Goal: Transaction & Acquisition: Purchase product/service

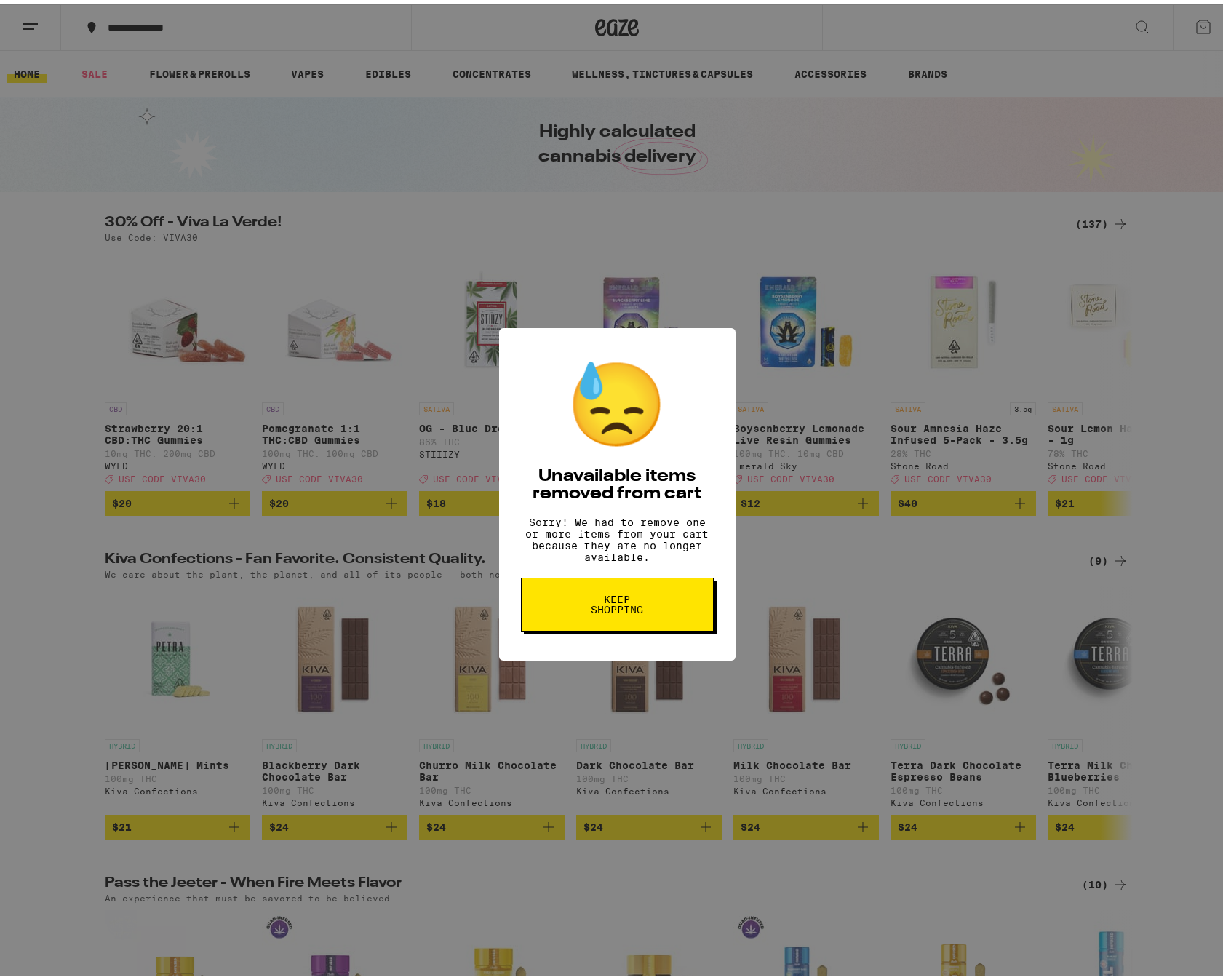
click at [623, 611] on span "Keep Shopping" at bounding box center [617, 599] width 75 height 20
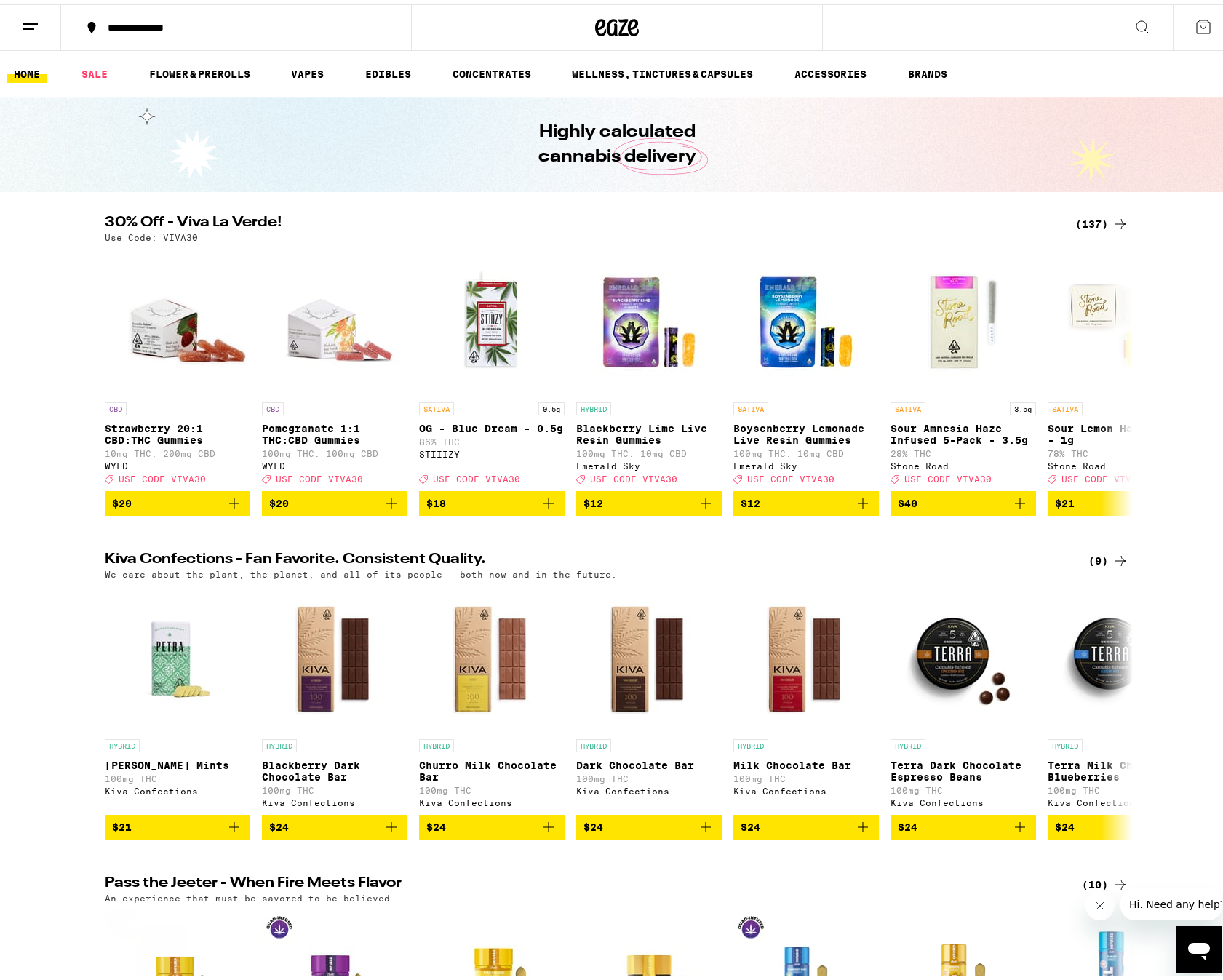
click at [1090, 214] on div "(137)" at bounding box center [1102, 219] width 54 height 17
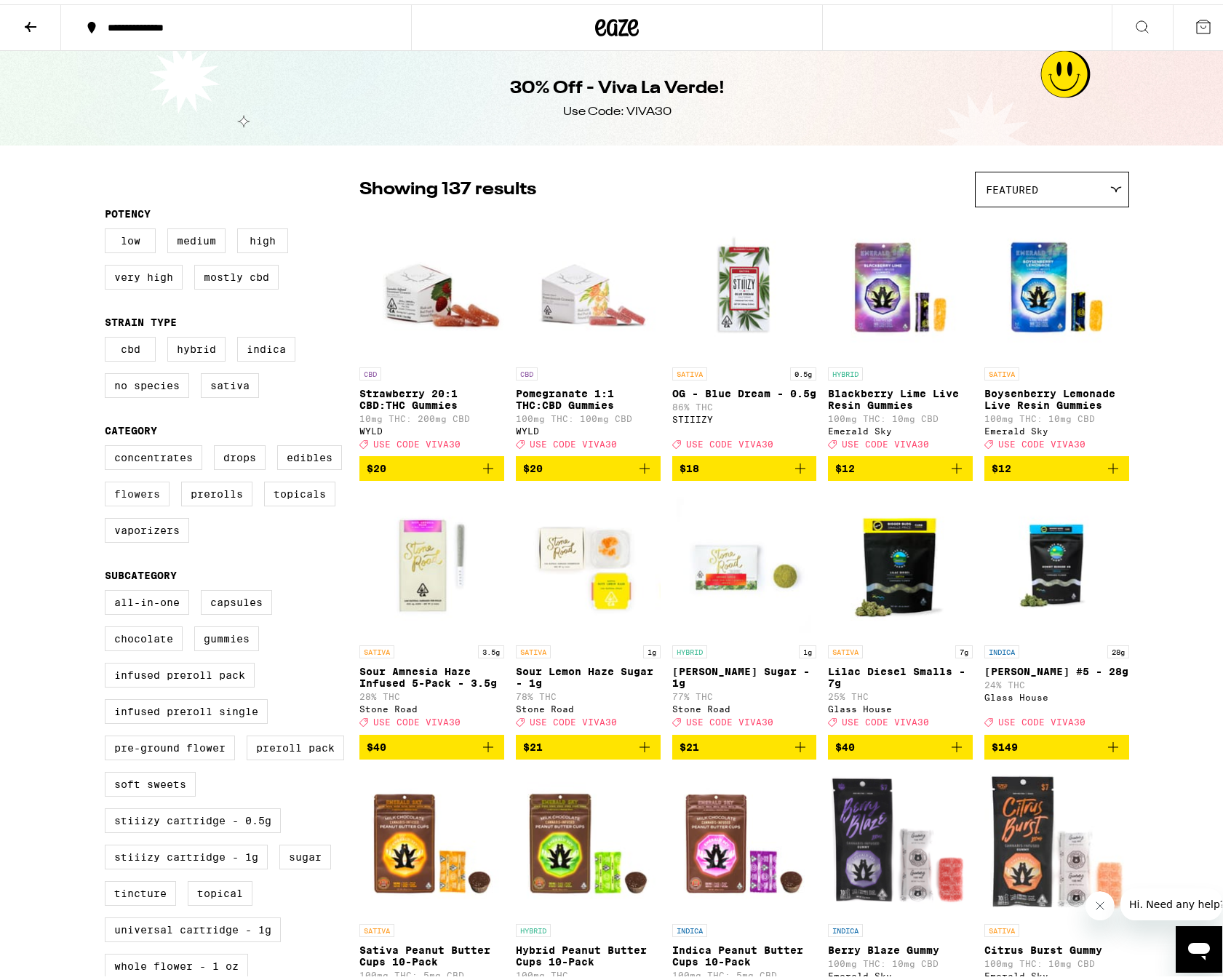
click at [133, 501] on label "Flowers" at bounding box center [137, 489] width 65 height 25
click at [109, 444] on input "Flowers" at bounding box center [108, 443] width 1 height 1
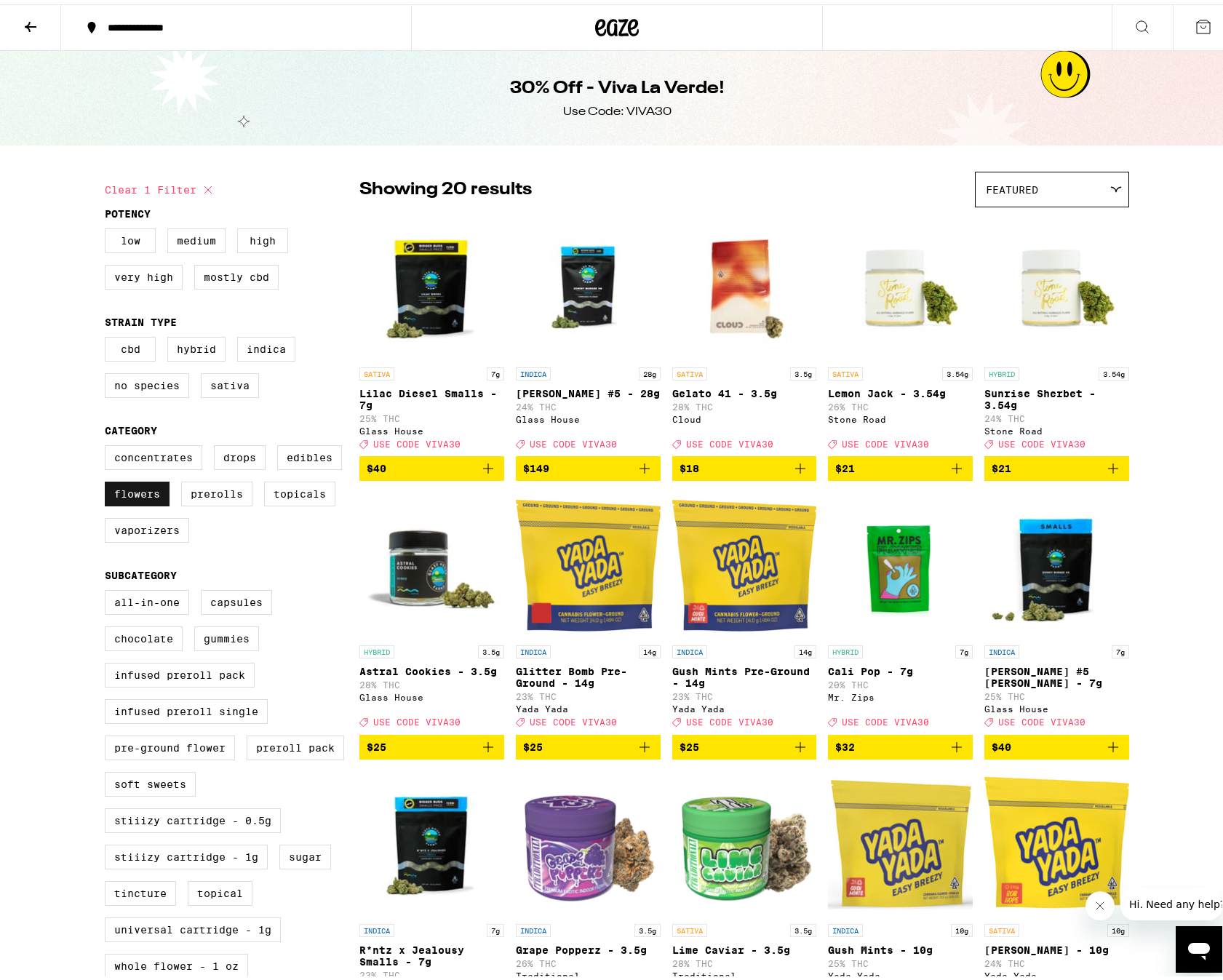
click at [156, 499] on label "Flowers" at bounding box center [137, 489] width 65 height 25
click at [109, 444] on input "Flowers" at bounding box center [108, 443] width 1 height 1
checkbox input "false"
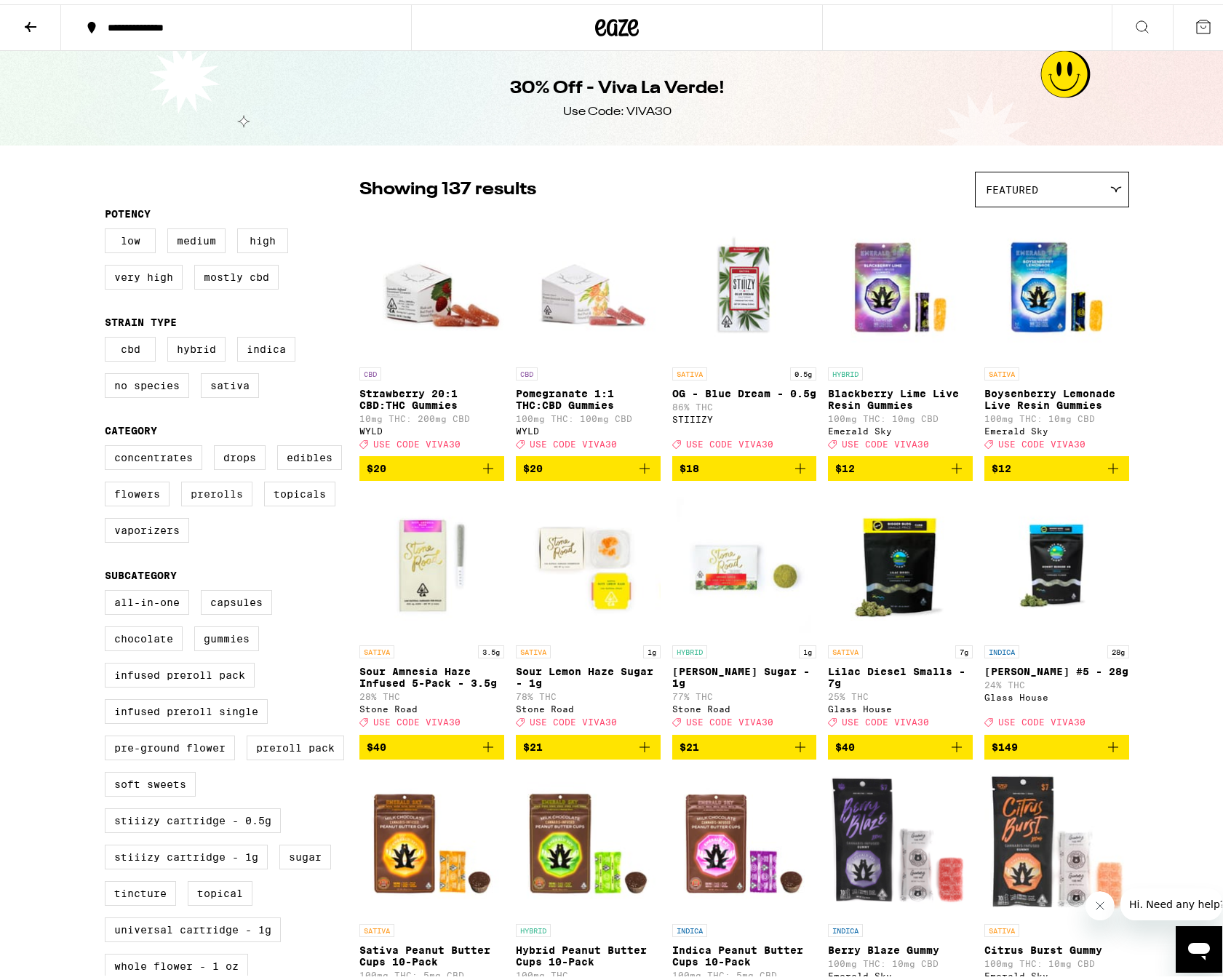
click at [217, 502] on label "Prerolls" at bounding box center [217, 489] width 72 height 25
click at [109, 444] on input "Prerolls" at bounding box center [108, 443] width 1 height 1
checkbox input "true"
